Goal: Task Accomplishment & Management: Manage account settings

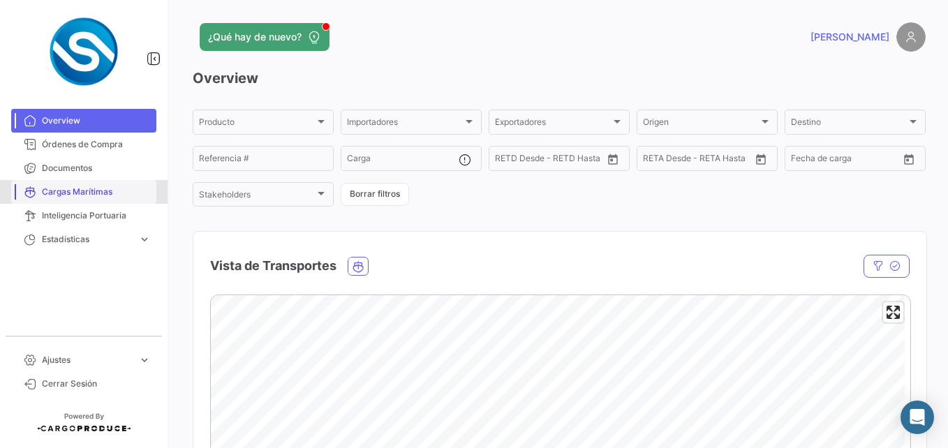
click at [57, 191] on span "Cargas Marítimas" at bounding box center [96, 192] width 109 height 13
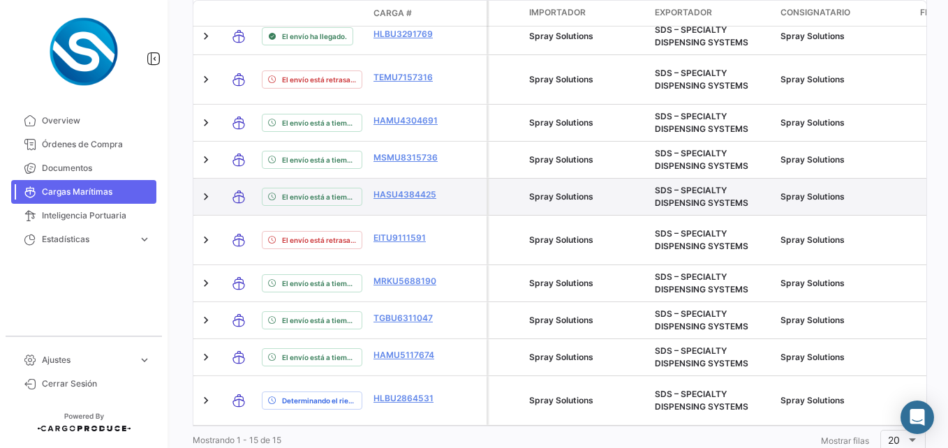
scroll to position [671, 0]
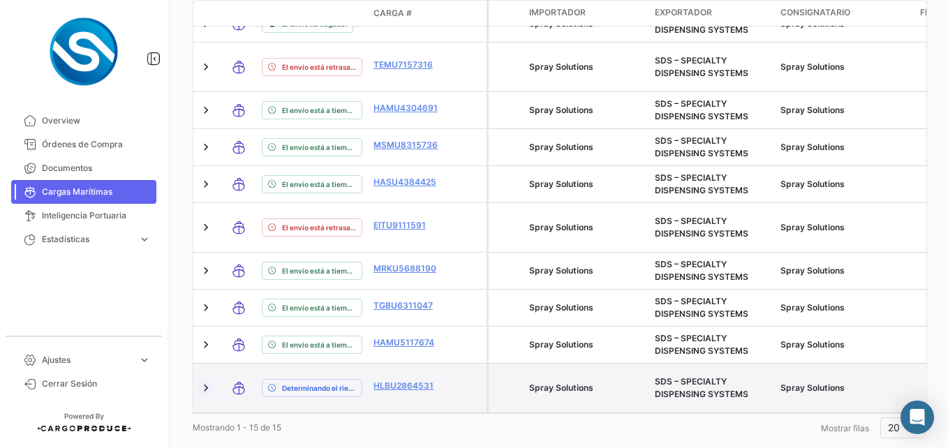
click at [205, 381] on link at bounding box center [206, 388] width 14 height 14
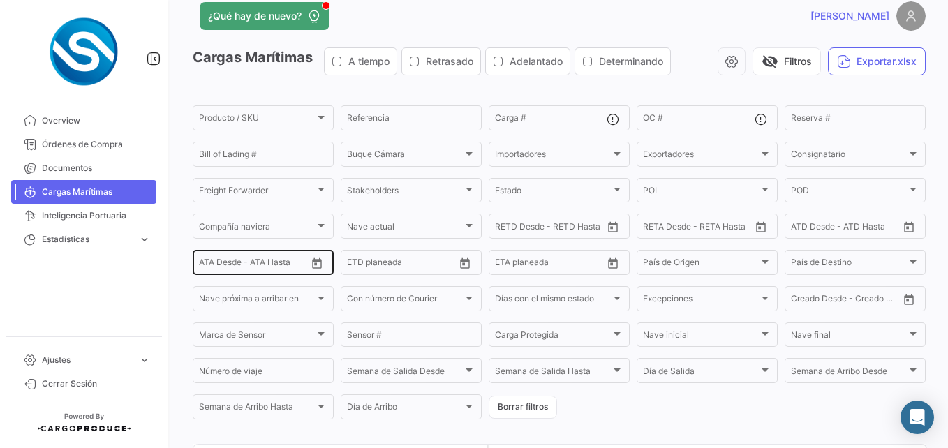
scroll to position [0, 0]
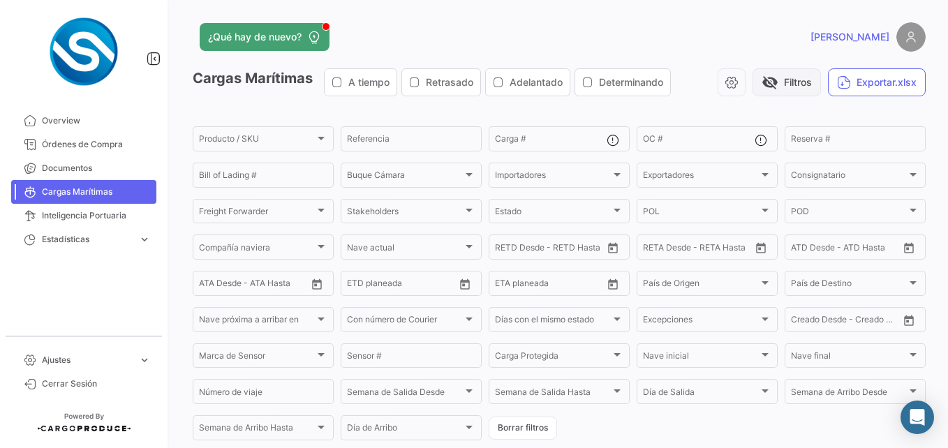
click at [796, 84] on button "visibility_off Filtros" at bounding box center [787, 82] width 68 height 28
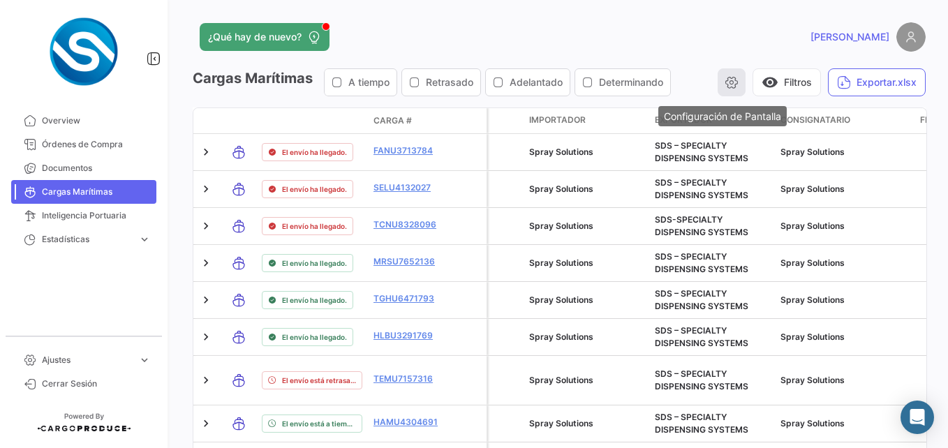
click at [728, 84] on icon "button" at bounding box center [732, 82] width 14 height 14
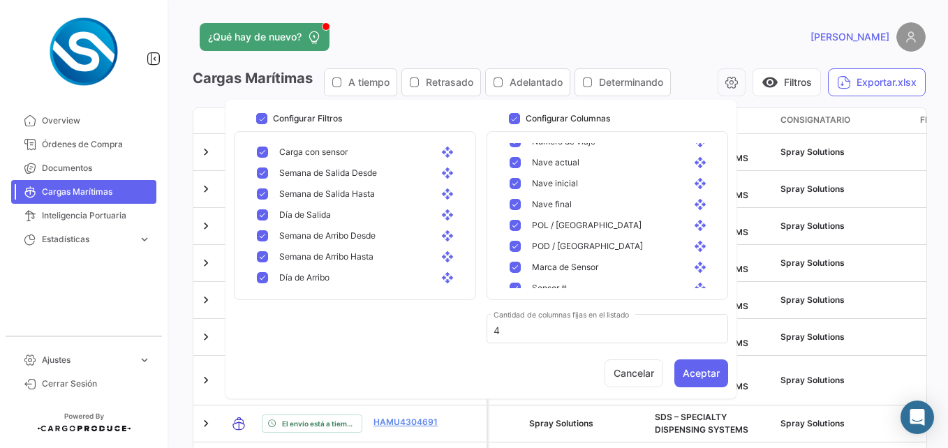
scroll to position [698, 0]
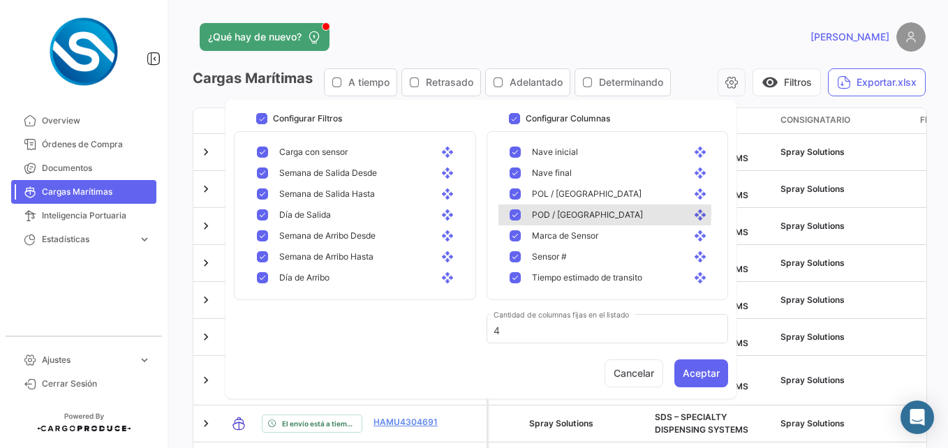
click at [562, 214] on span "POD / [GEOGRAPHIC_DATA]" at bounding box center [587, 215] width 111 height 13
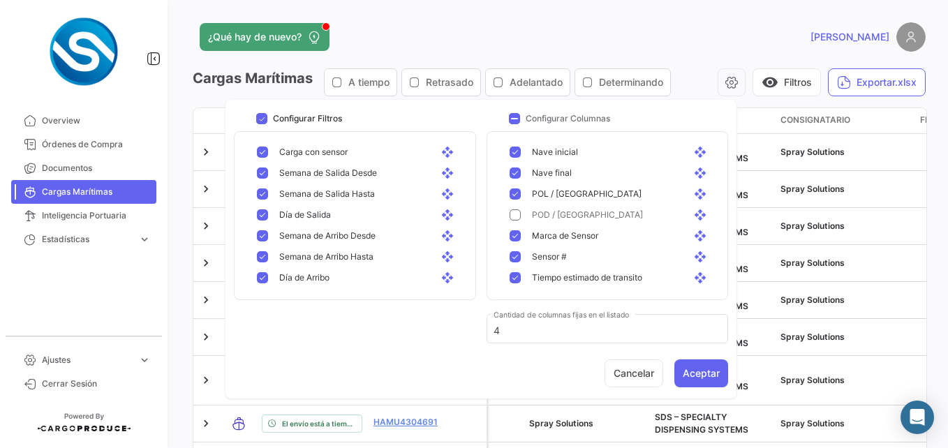
click at [590, 219] on span "POD / [GEOGRAPHIC_DATA]" at bounding box center [587, 215] width 111 height 13
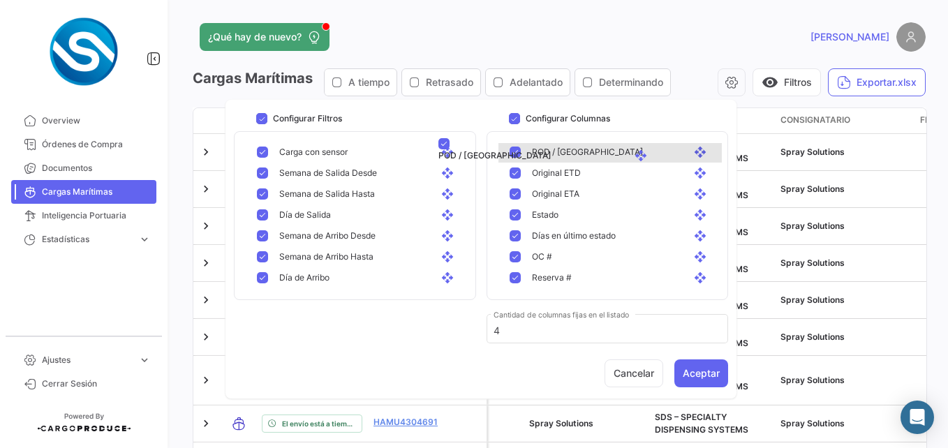
scroll to position [465, 0]
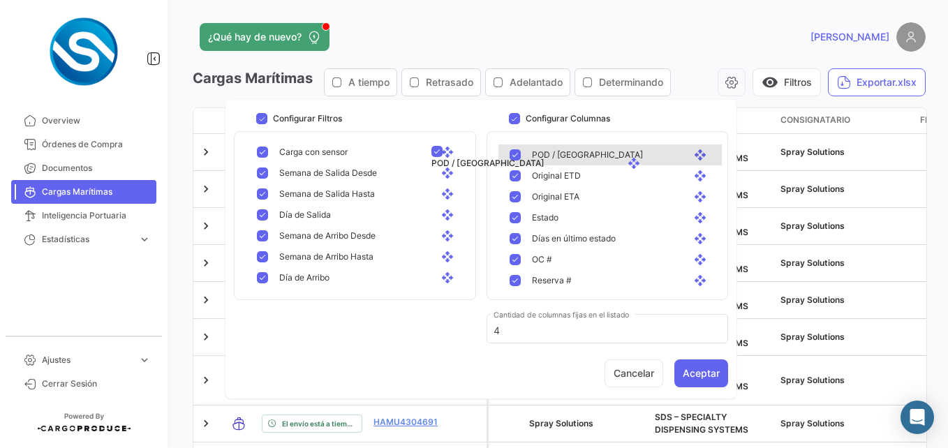
drag, startPoint x: 693, startPoint y: 216, endPoint x: 626, endPoint y: 155, distance: 90.9
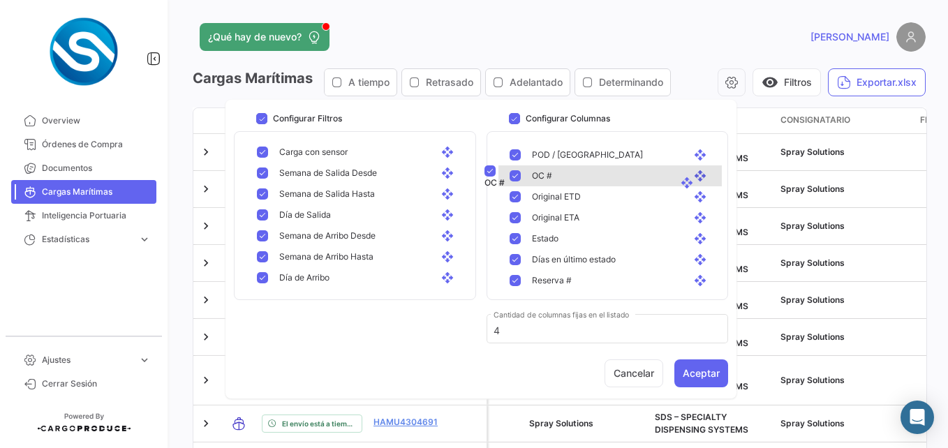
drag, startPoint x: 684, startPoint y: 258, endPoint x: 670, endPoint y: 171, distance: 87.7
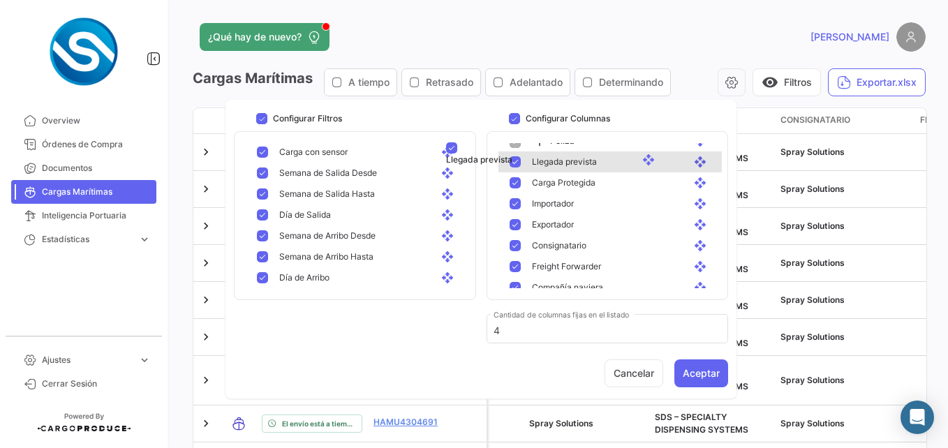
scroll to position [75, 0]
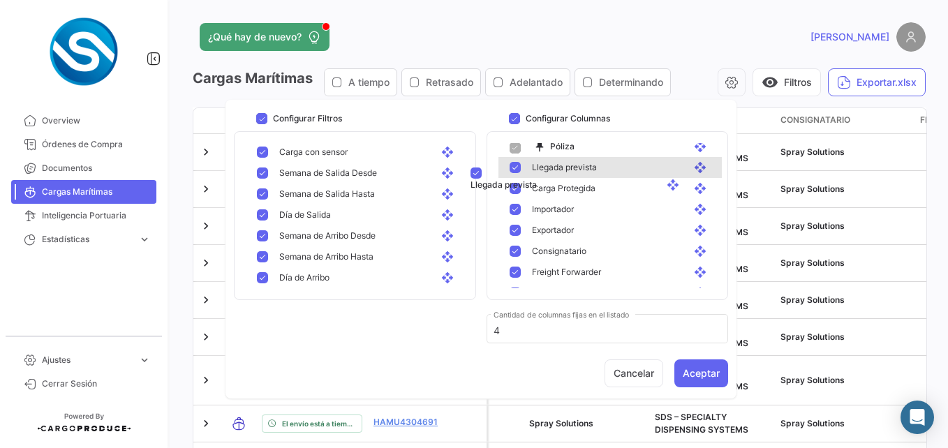
drag, startPoint x: 626, startPoint y: 222, endPoint x: 599, endPoint y: 176, distance: 53.5
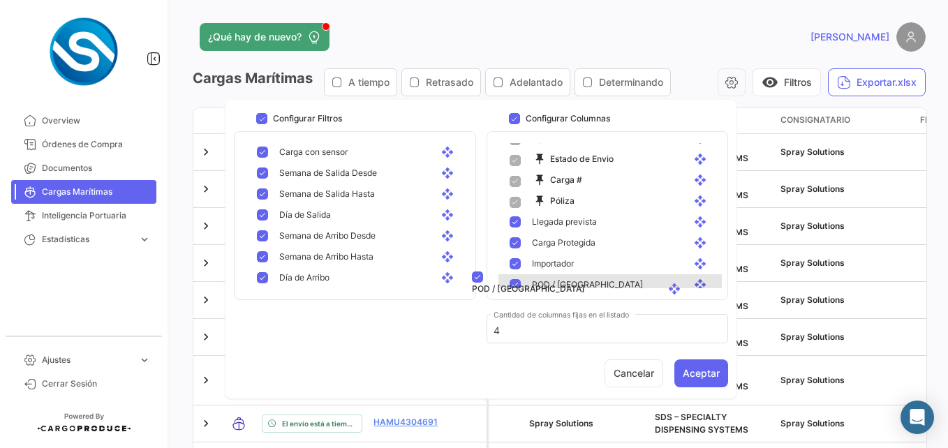
scroll to position [28, 0]
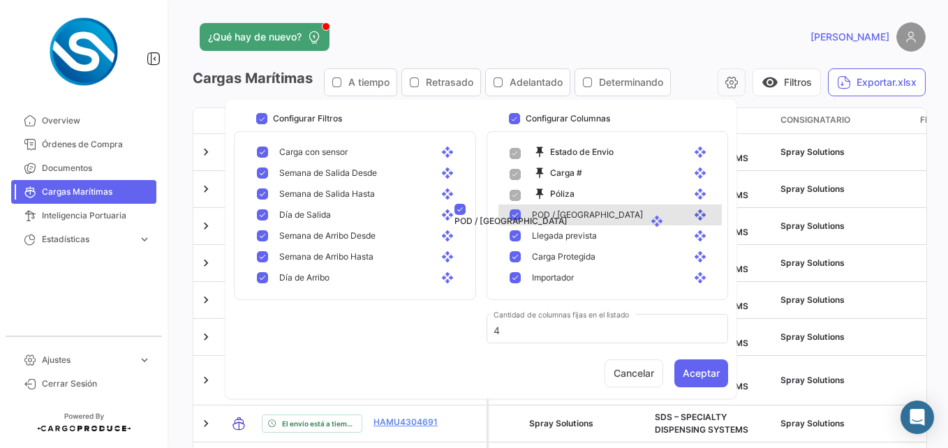
drag, startPoint x: 610, startPoint y: 200, endPoint x: 566, endPoint y: 216, distance: 46.8
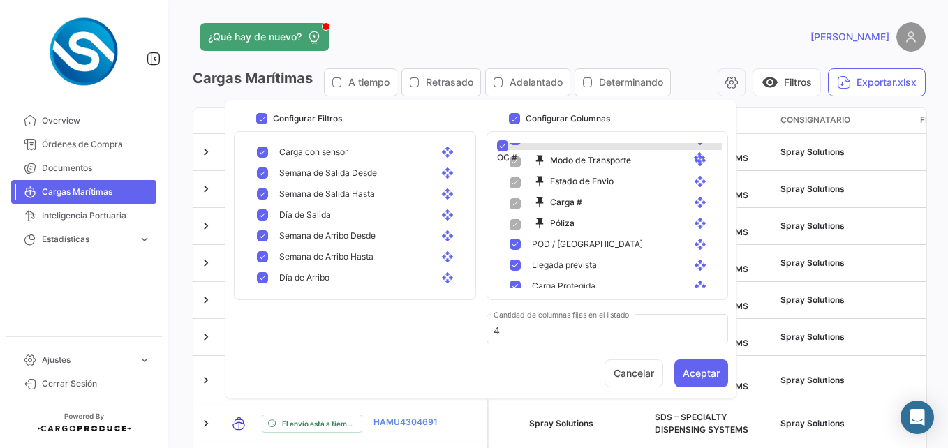
scroll to position [6, 0]
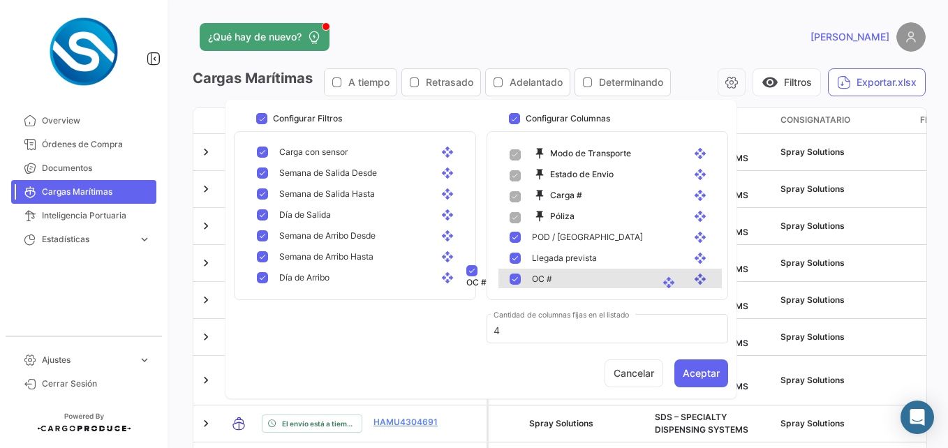
drag, startPoint x: 683, startPoint y: 200, endPoint x: 651, endPoint y: 272, distance: 78.8
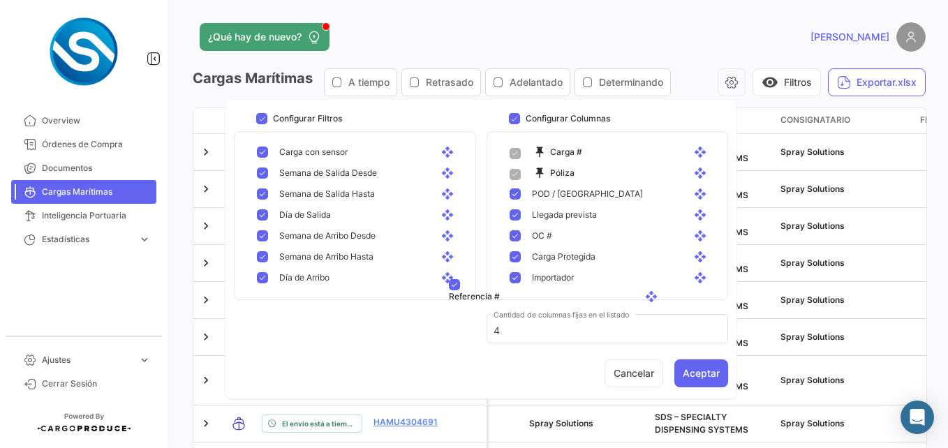
scroll to position [61, 0]
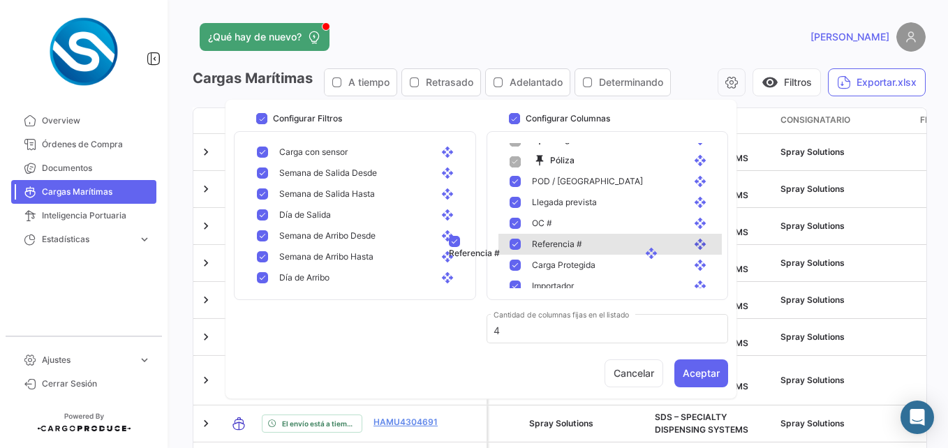
drag, startPoint x: 689, startPoint y: 223, endPoint x: 640, endPoint y: 243, distance: 53.6
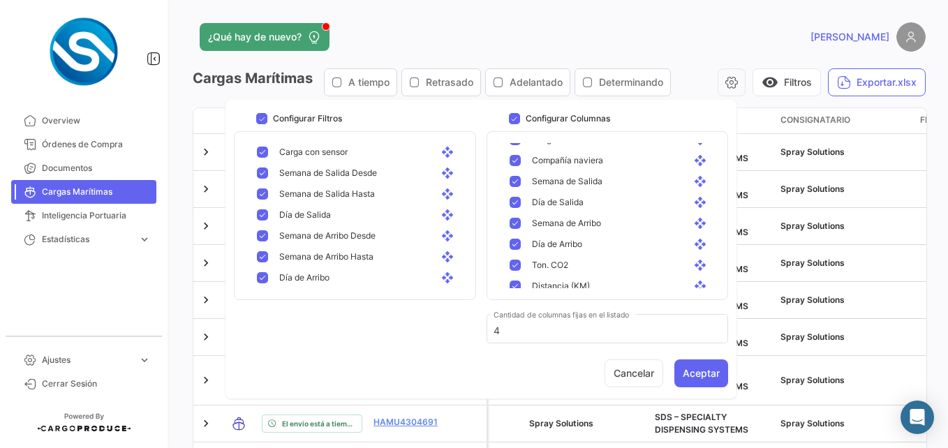
scroll to position [341, 0]
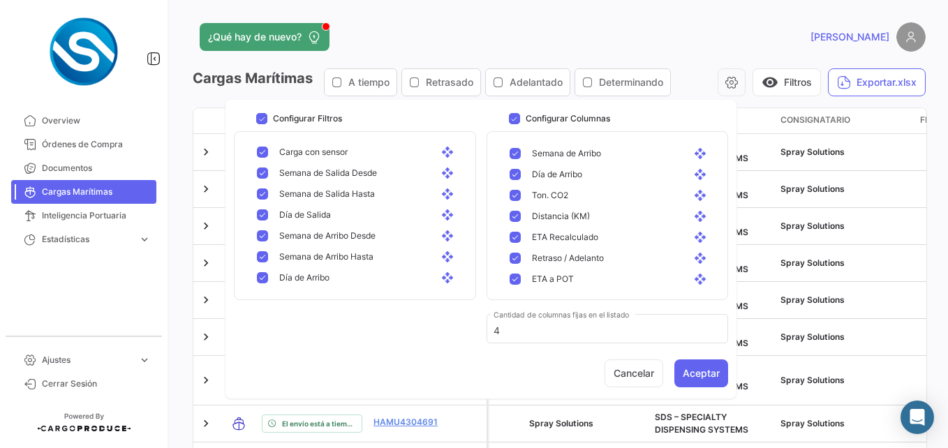
click at [628, 237] on div "ETA Recalculado open_with" at bounding box center [621, 237] width 179 height 13
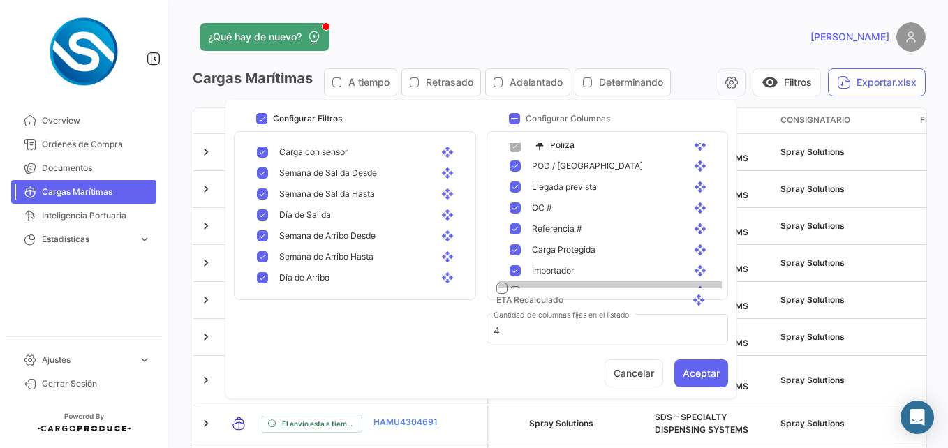
scroll to position [87, 0]
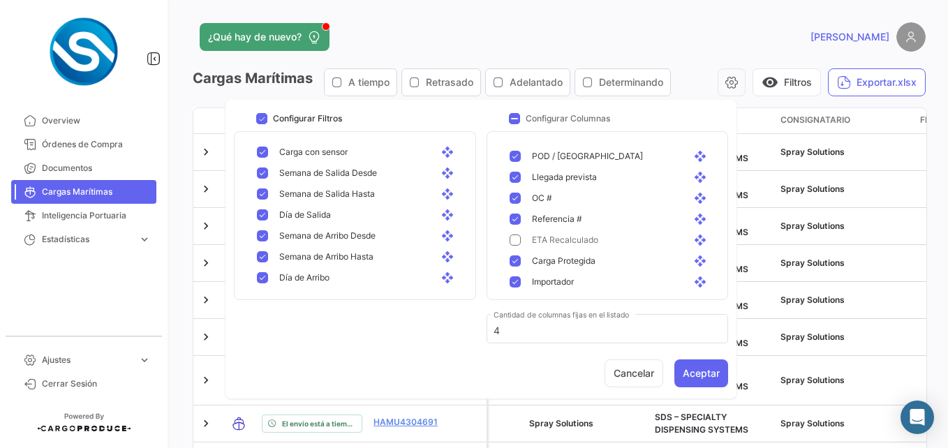
click at [516, 237] on mat-pseudo-checkbox at bounding box center [515, 240] width 11 height 11
click at [517, 124] on span at bounding box center [514, 118] width 11 height 11
click at [515, 124] on input "Configurar Columnas" at bounding box center [514, 124] width 1 height 1
checkbox input "false"
click at [520, 159] on mat-pseudo-checkbox at bounding box center [515, 156] width 11 height 11
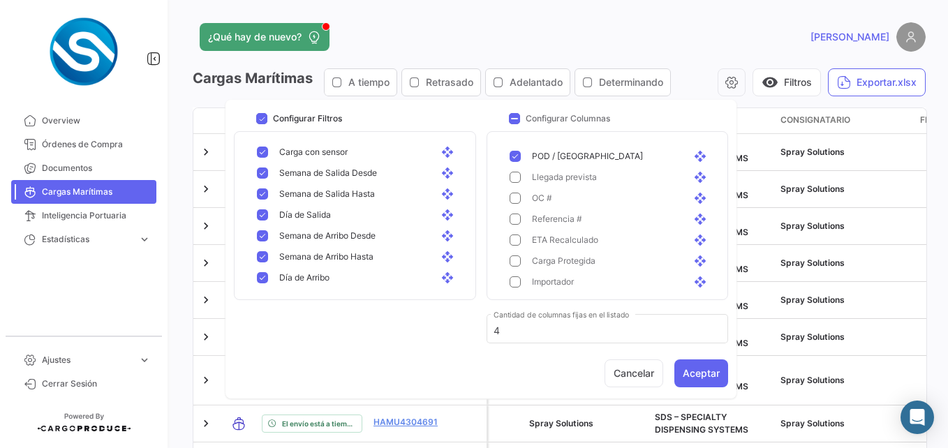
click at [520, 177] on mat-pseudo-checkbox at bounding box center [515, 177] width 11 height 11
click at [520, 208] on div "OC # open_with" at bounding box center [610, 198] width 223 height 21
click at [520, 226] on div "Referencia # open_with" at bounding box center [610, 219] width 223 height 21
click at [521, 244] on div "ETA Recalculado open_with" at bounding box center [616, 240] width 190 height 13
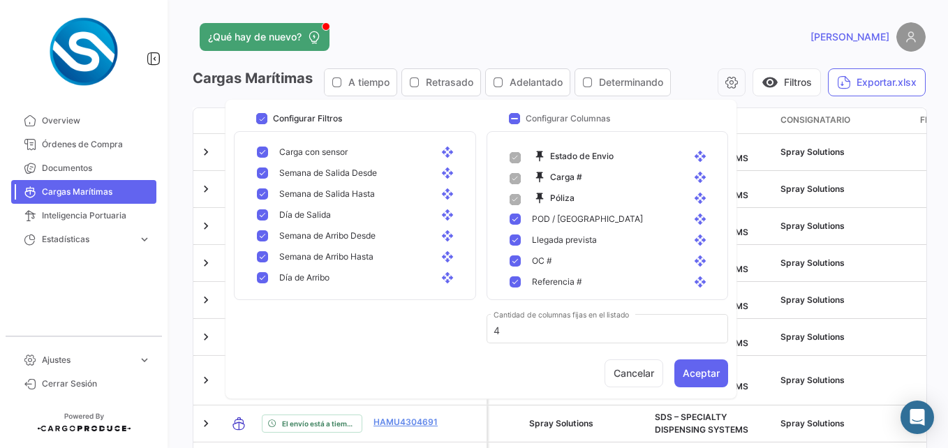
scroll to position [0, 0]
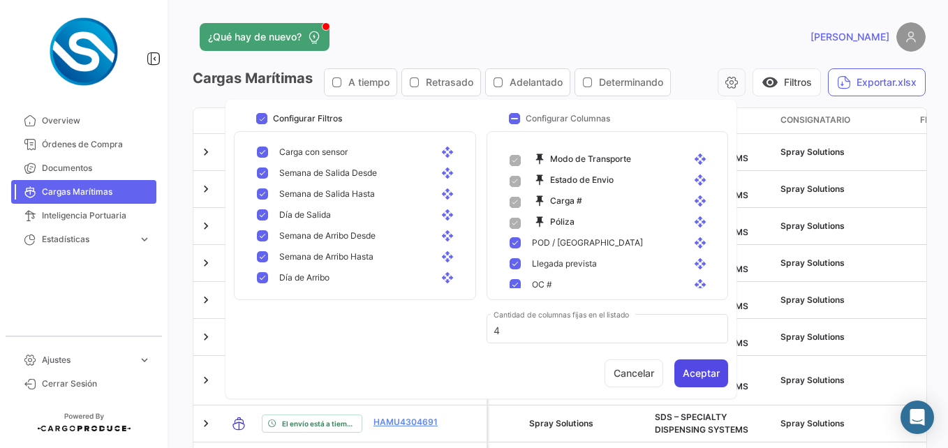
click at [705, 373] on button "Aceptar" at bounding box center [702, 374] width 54 height 28
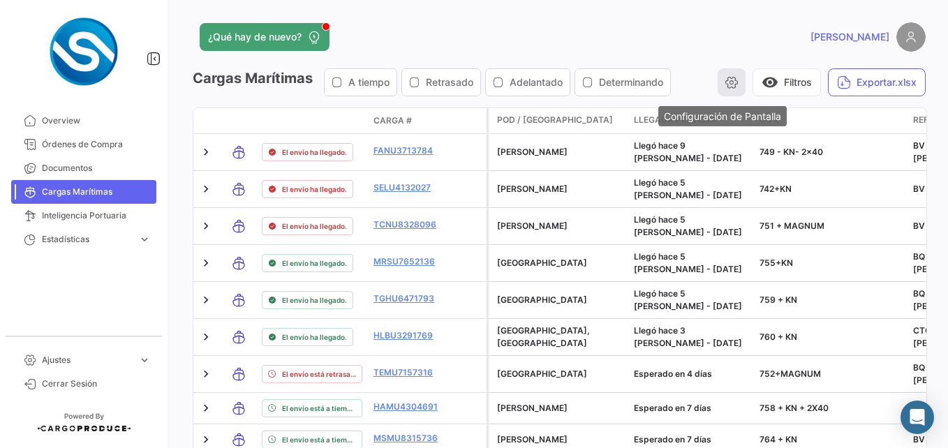
click at [727, 87] on icon "button" at bounding box center [732, 82] width 14 height 14
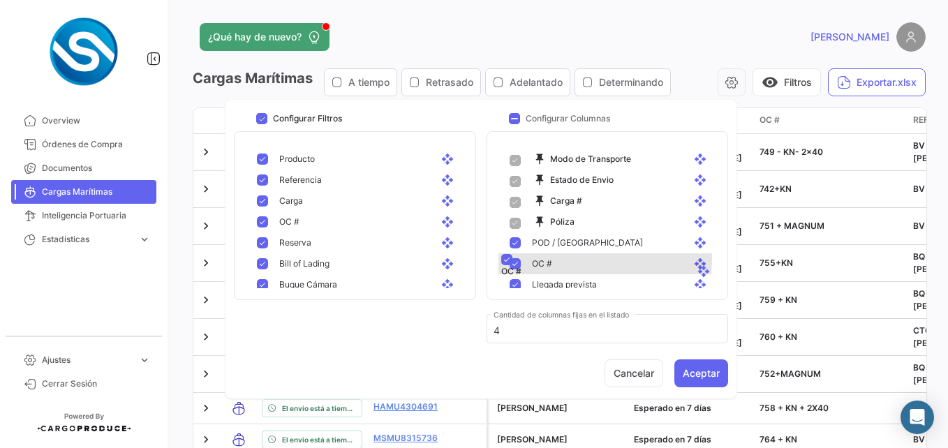
drag, startPoint x: 554, startPoint y: 280, endPoint x: 557, endPoint y: 257, distance: 23.2
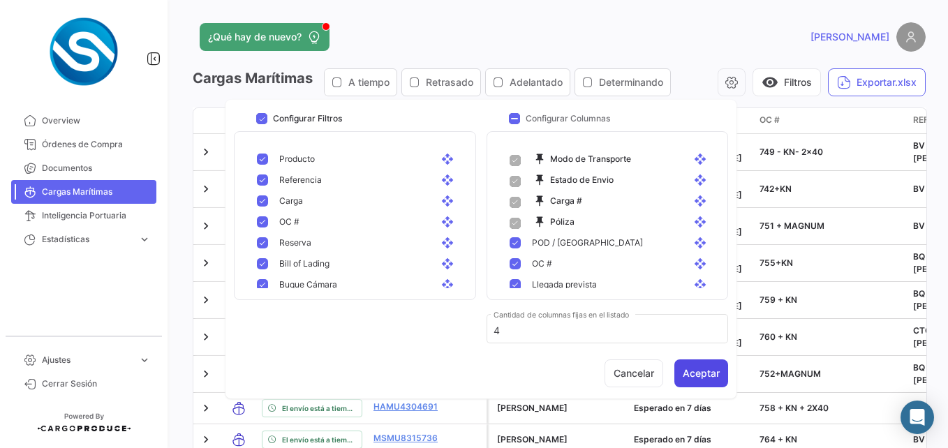
click at [699, 370] on button "Aceptar" at bounding box center [702, 374] width 54 height 28
